Goal: Task Accomplishment & Management: Manage account settings

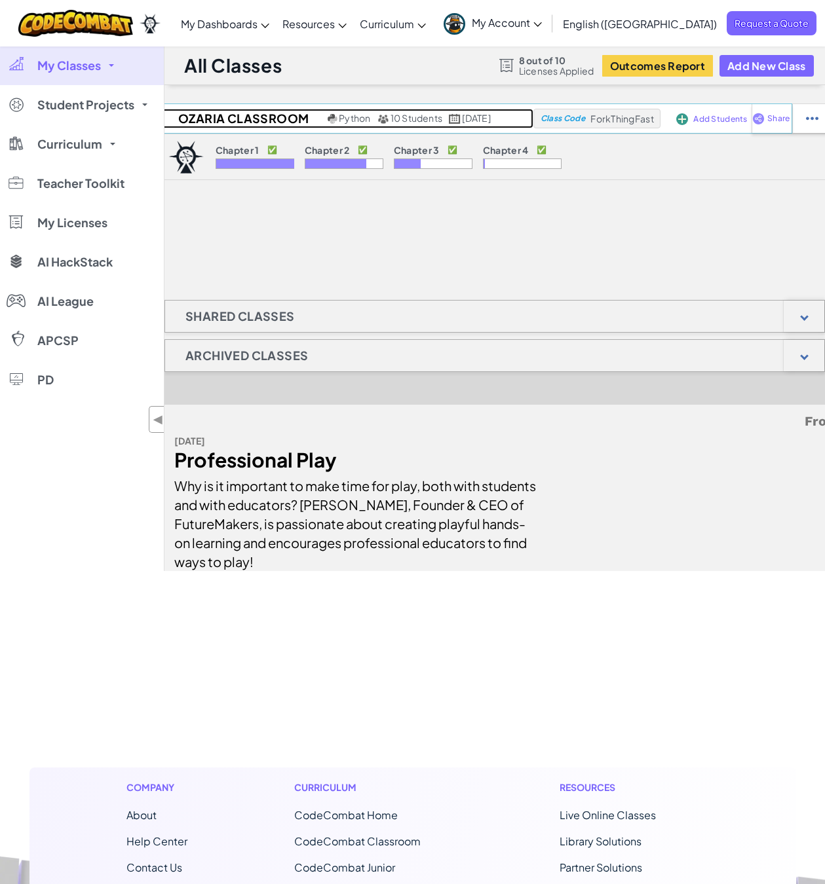
click at [399, 114] on span "10 Students" at bounding box center [416, 118] width 52 height 12
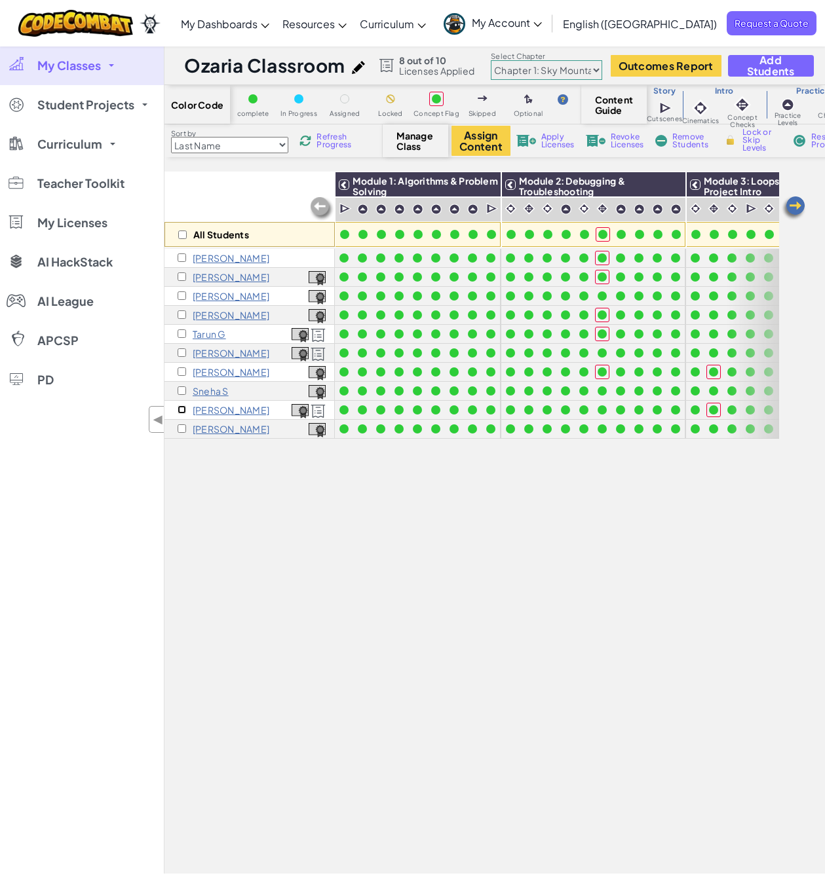
click at [178, 407] on input "checkbox" at bounding box center [182, 410] width 9 height 9
checkbox input "true"
click at [482, 140] on button "Assign Content" at bounding box center [480, 141] width 59 height 30
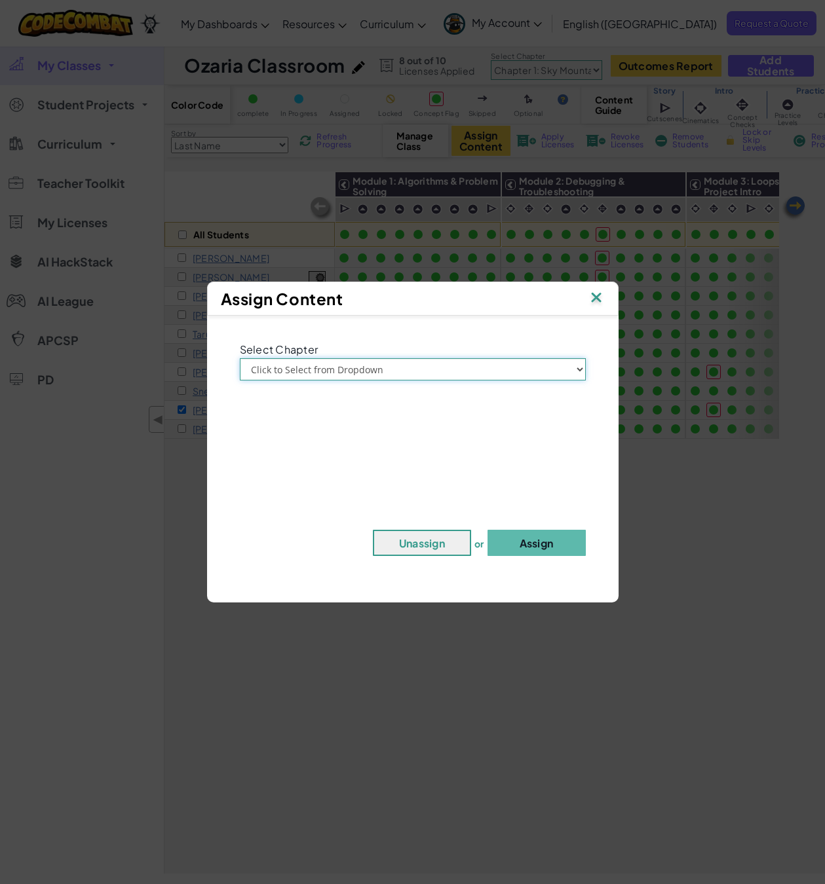
click at [393, 368] on select "Click to Select from Dropdown Chapter 1: [GEOGRAPHIC_DATA] Chapter 2: The Moon …" at bounding box center [413, 369] width 346 height 22
select select "Chapter 3: The Phoenix Lands"
click at [240, 358] on select "Click to Select from Dropdown Chapter 1: [GEOGRAPHIC_DATA] Chapter 2: The Moon …" at bounding box center [413, 369] width 346 height 22
click at [557, 547] on button "Assign" at bounding box center [536, 543] width 98 height 26
